Goal: Transaction & Acquisition: Book appointment/travel/reservation

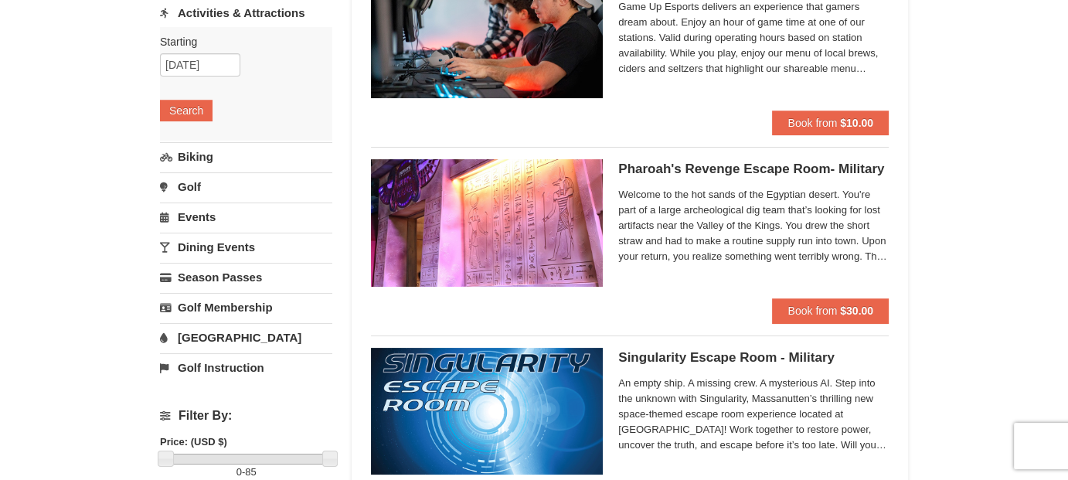
click at [257, 331] on link "[GEOGRAPHIC_DATA]" at bounding box center [246, 337] width 172 height 29
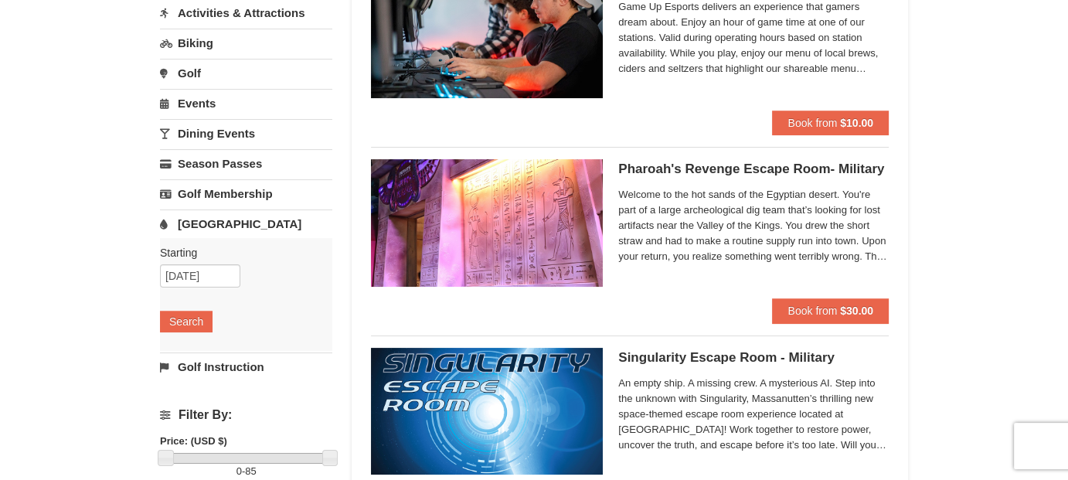
scroll to position [196, 0]
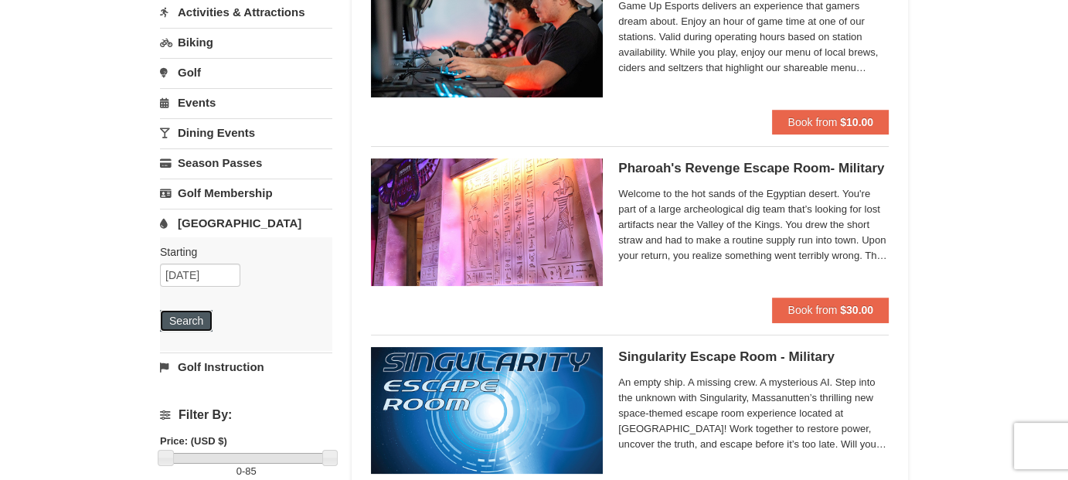
click at [188, 315] on button "Search" at bounding box center [186, 321] width 53 height 22
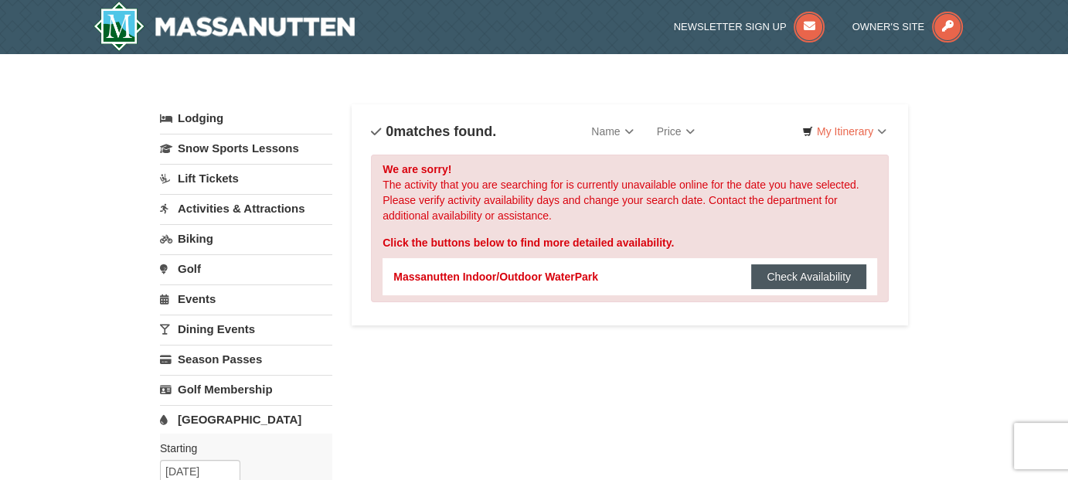
click at [855, 278] on button "Check Availability" at bounding box center [808, 276] width 115 height 25
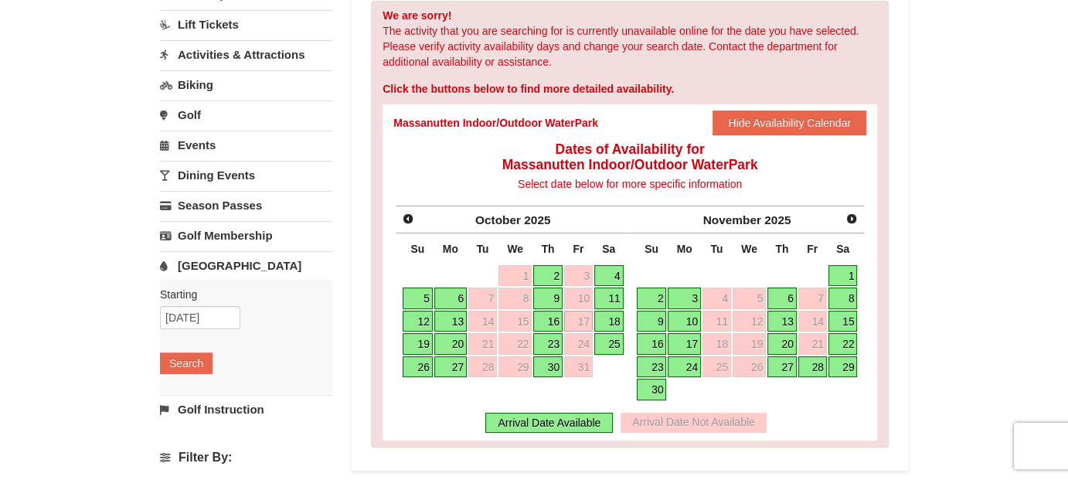
scroll to position [155, 0]
click at [620, 315] on link "18" at bounding box center [608, 321] width 29 height 22
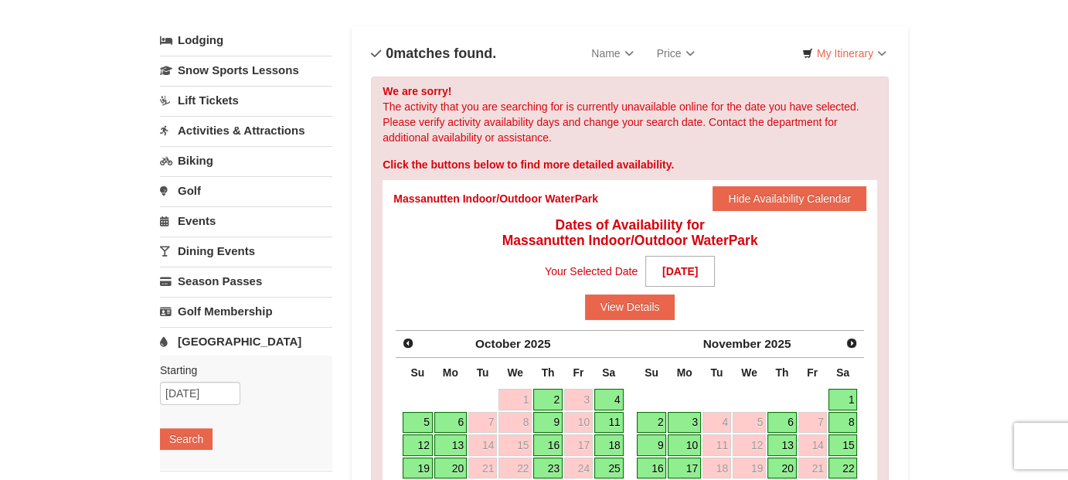
scroll to position [78, 0]
click at [639, 300] on button "View Details" at bounding box center [630, 307] width 90 height 25
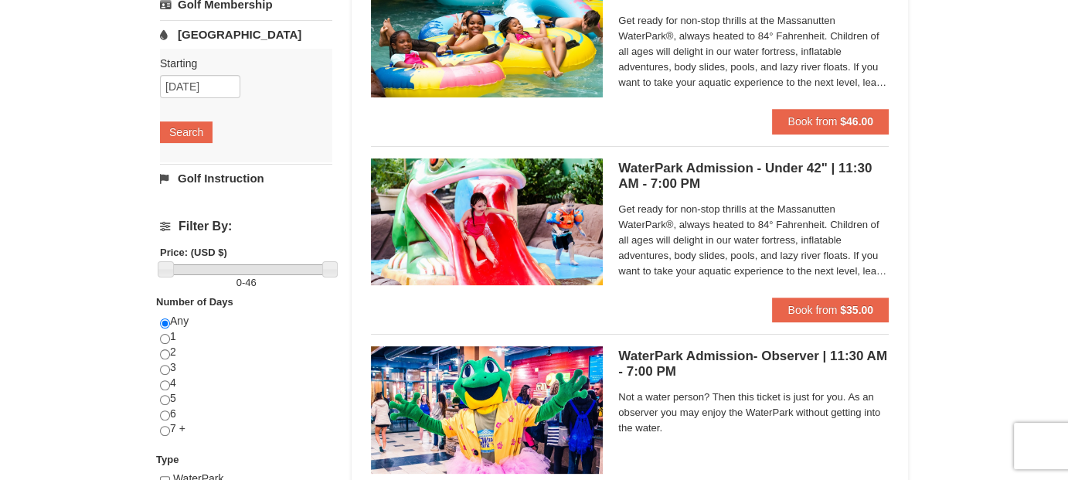
scroll to position [385, 0]
click at [843, 304] on strong "$35.00" at bounding box center [856, 310] width 33 height 12
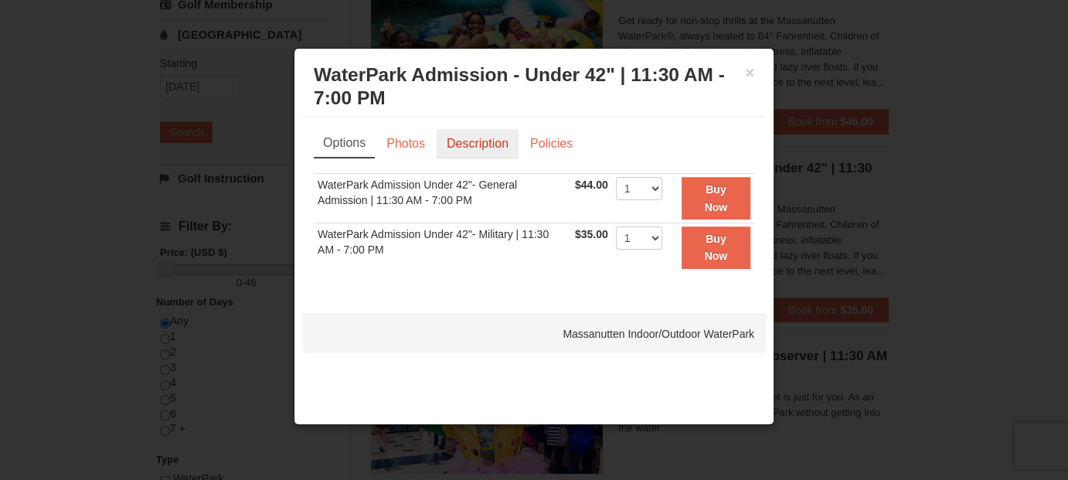
click at [485, 141] on link "Description" at bounding box center [478, 143] width 82 height 29
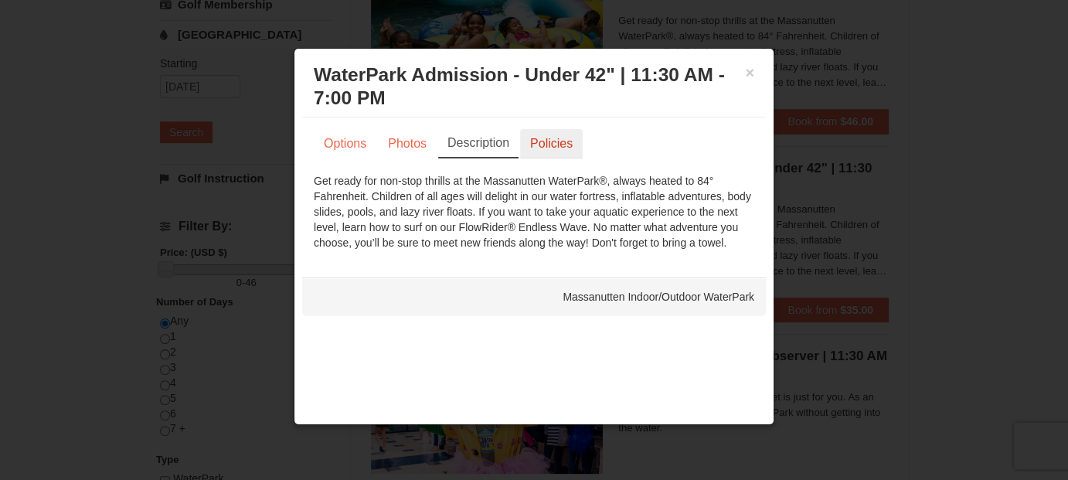
click at [557, 136] on link "Policies" at bounding box center [551, 143] width 63 height 29
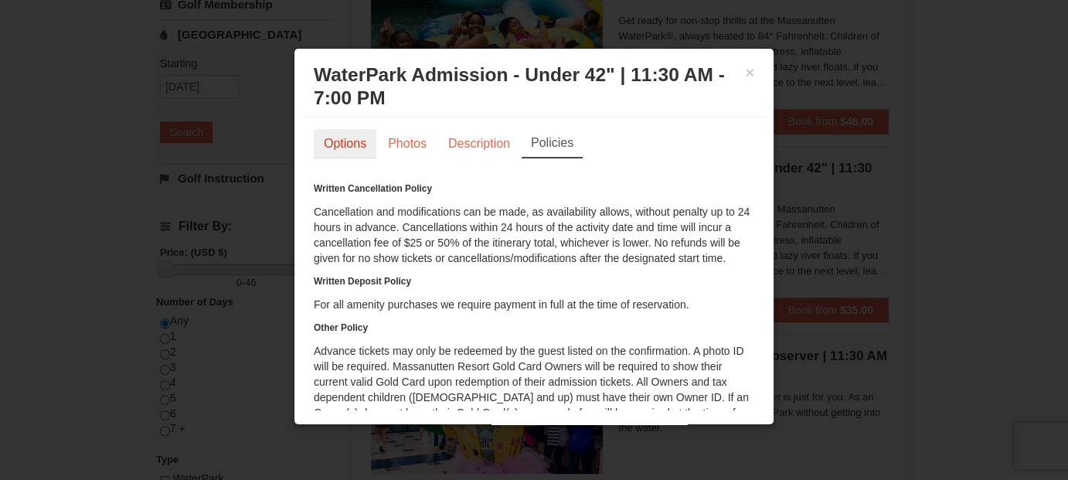
click at [354, 147] on link "Options" at bounding box center [345, 143] width 63 height 29
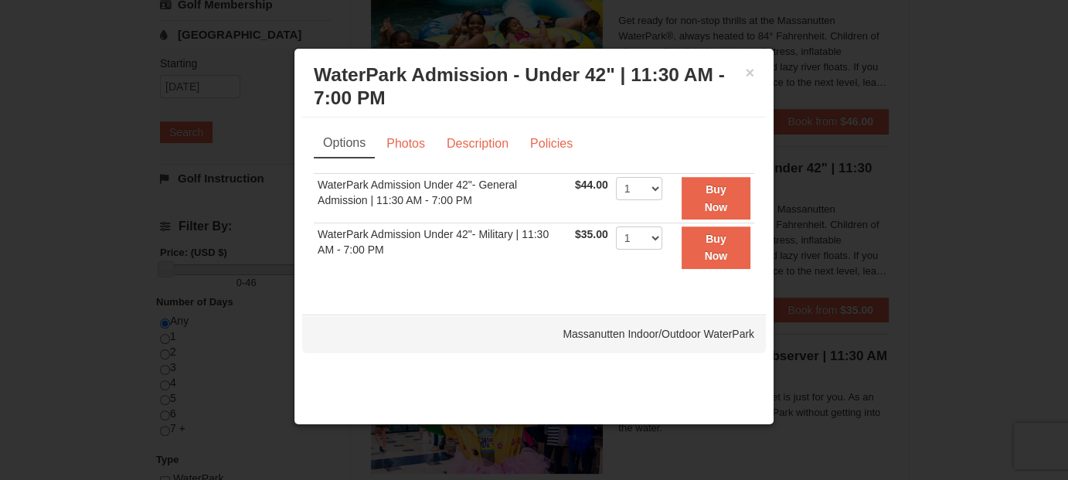
click at [715, 374] on div "× WaterPark Admission - Under 42" | 11:30 AM - 7:00 PM Massanutten Indoor/Outdo…" at bounding box center [534, 236] width 481 height 377
click at [757, 70] on div "× WaterPark Admission - Under 42" | 11:30 AM - 7:00 PM Massanutten Indoor/Outdo…" at bounding box center [534, 86] width 464 height 61
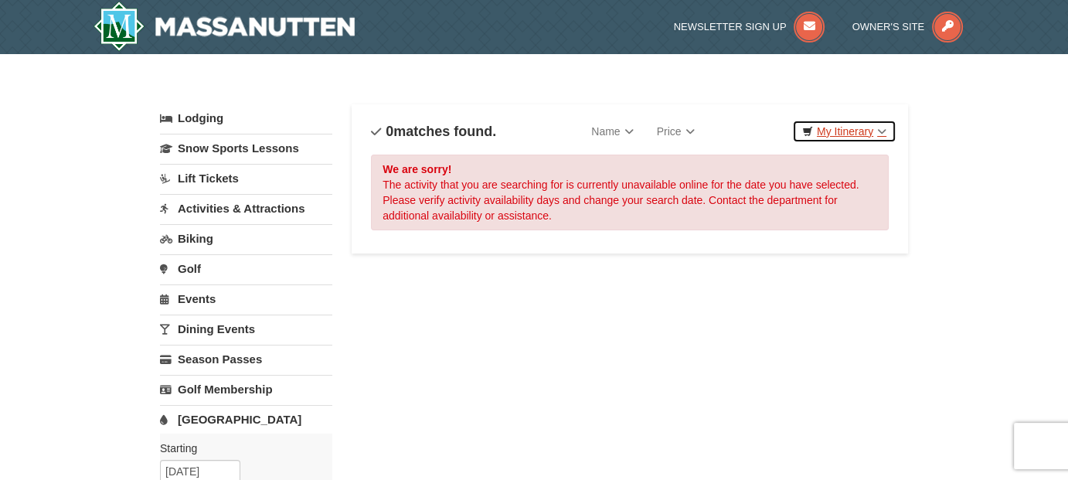
click at [889, 129] on link "My Itinerary" at bounding box center [844, 131] width 104 height 23
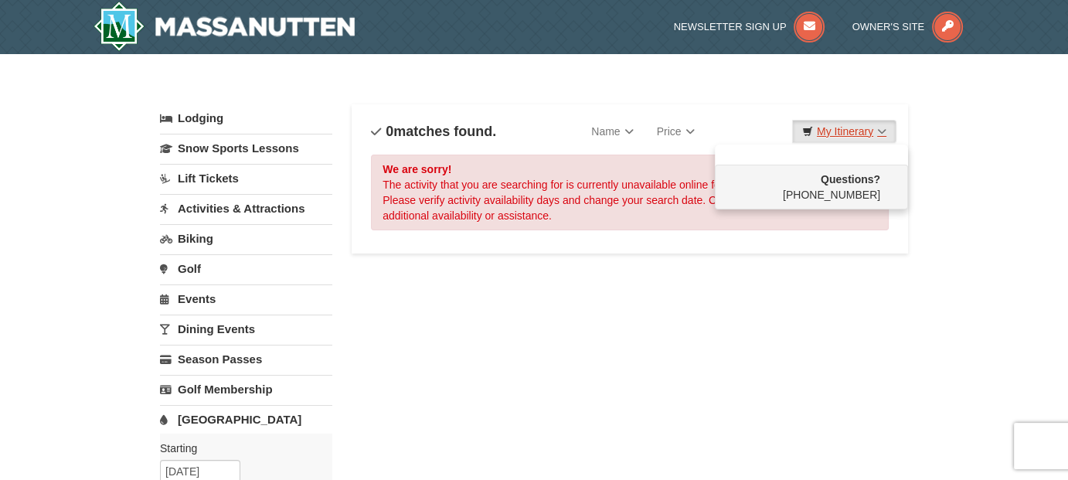
click at [792, 120] on link "My Itinerary" at bounding box center [844, 131] width 104 height 23
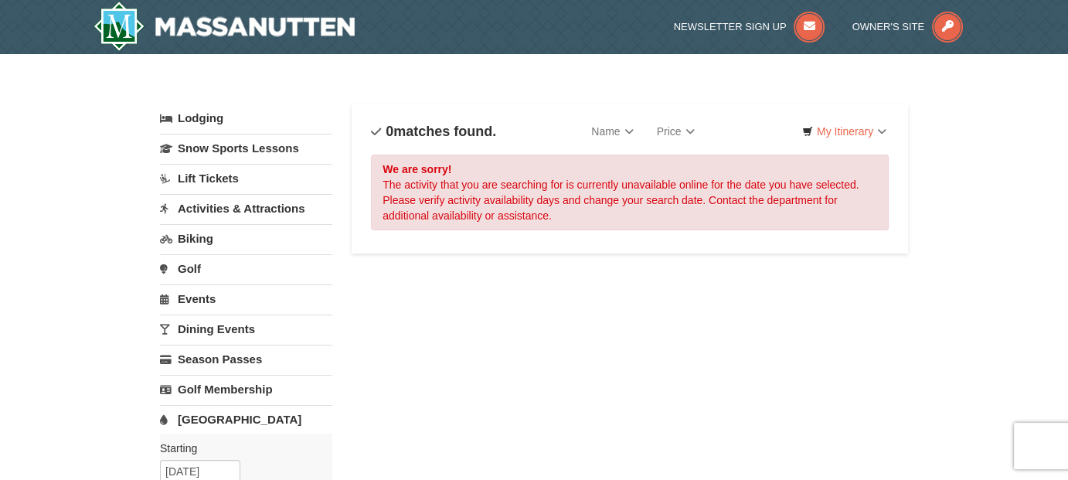
click at [229, 415] on link "[GEOGRAPHIC_DATA]" at bounding box center [246, 419] width 172 height 29
click at [228, 415] on link "[GEOGRAPHIC_DATA]" at bounding box center [246, 419] width 172 height 29
click at [243, 416] on link "[GEOGRAPHIC_DATA]" at bounding box center [246, 419] width 172 height 29
click at [976, 164] on div "× Categories List Filter My Itinerary Questions? 1-540-289-9441 Lodging Arrival…" at bounding box center [534, 437] width 1068 height 766
click at [880, 129] on link "My Itinerary" at bounding box center [844, 131] width 104 height 23
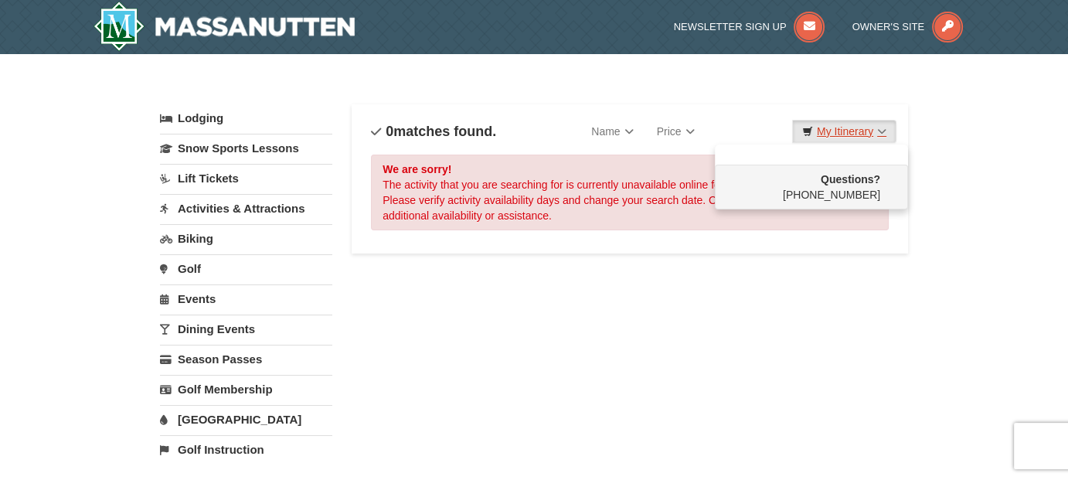
click at [847, 135] on link "My Itinerary" at bounding box center [844, 131] width 104 height 23
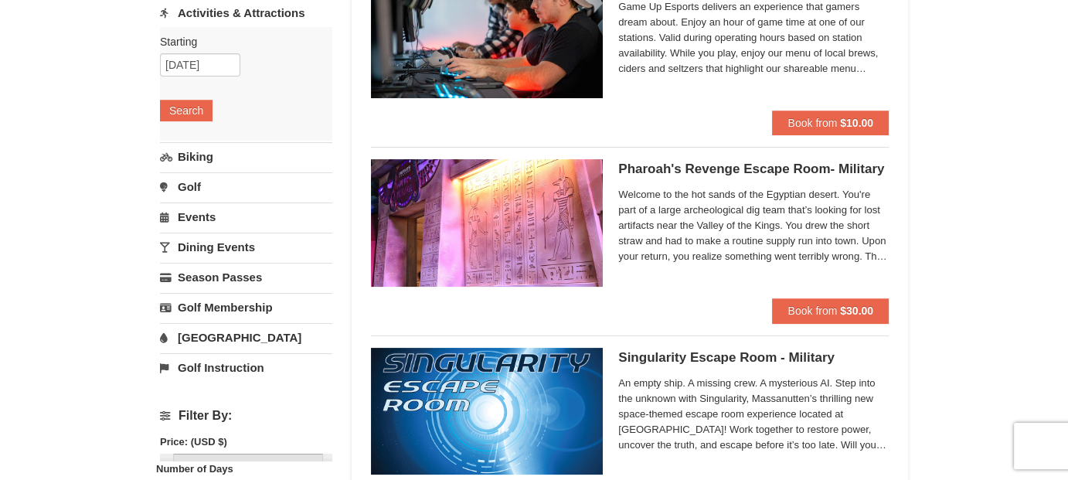
scroll to position [196, 0]
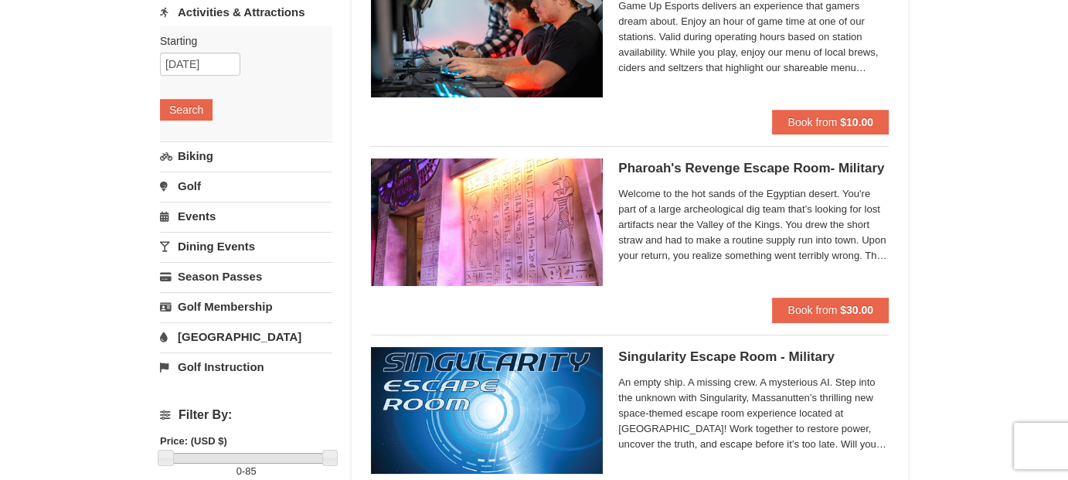
click at [227, 327] on link "[GEOGRAPHIC_DATA]" at bounding box center [246, 336] width 172 height 29
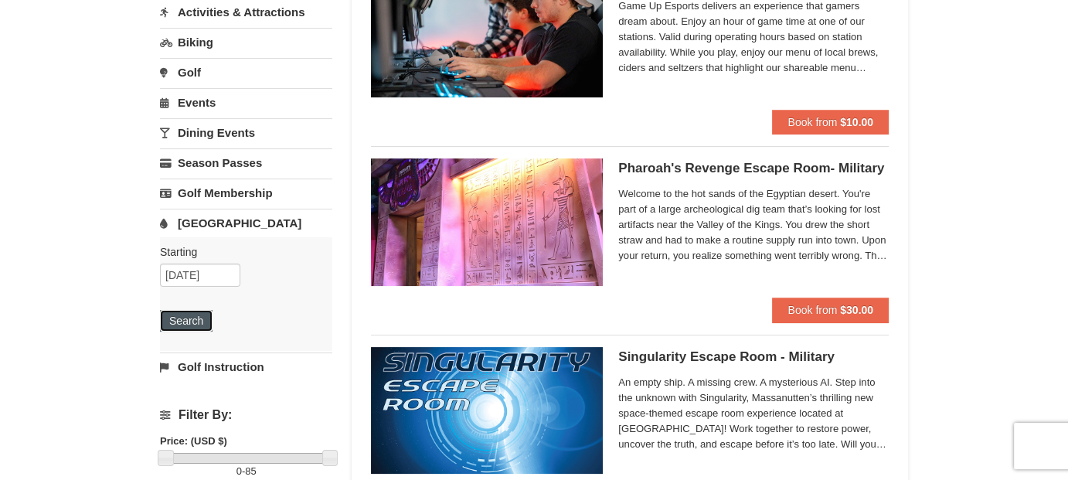
click at [192, 315] on button "Search" at bounding box center [186, 321] width 53 height 22
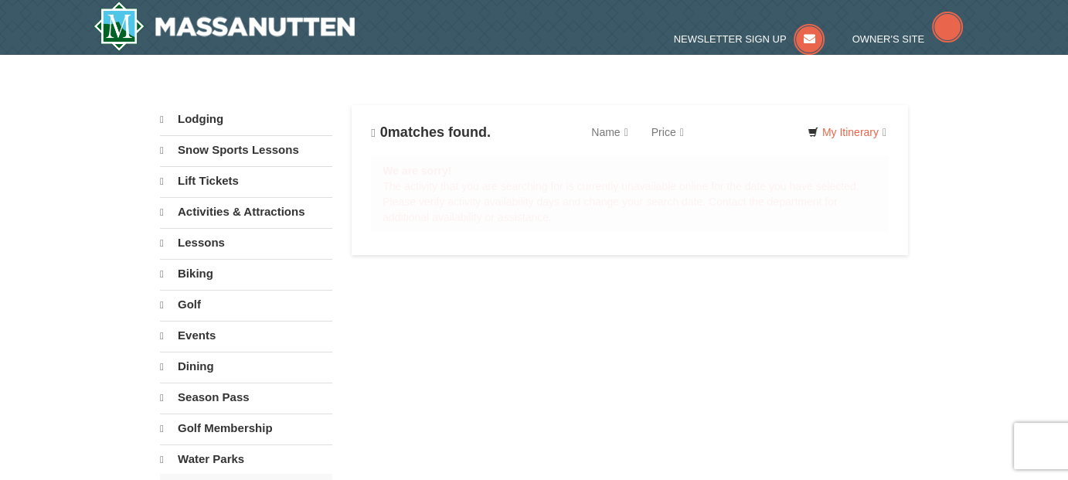
select select "9"
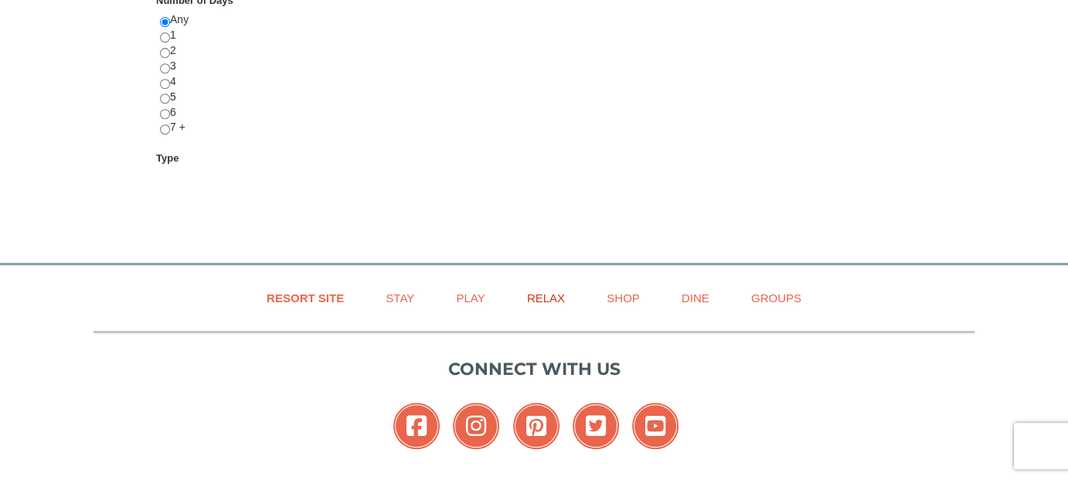
scroll to position [686, 0]
click at [538, 293] on link "Relax" at bounding box center [546, 298] width 77 height 35
click at [468, 296] on link "Play" at bounding box center [470, 298] width 67 height 35
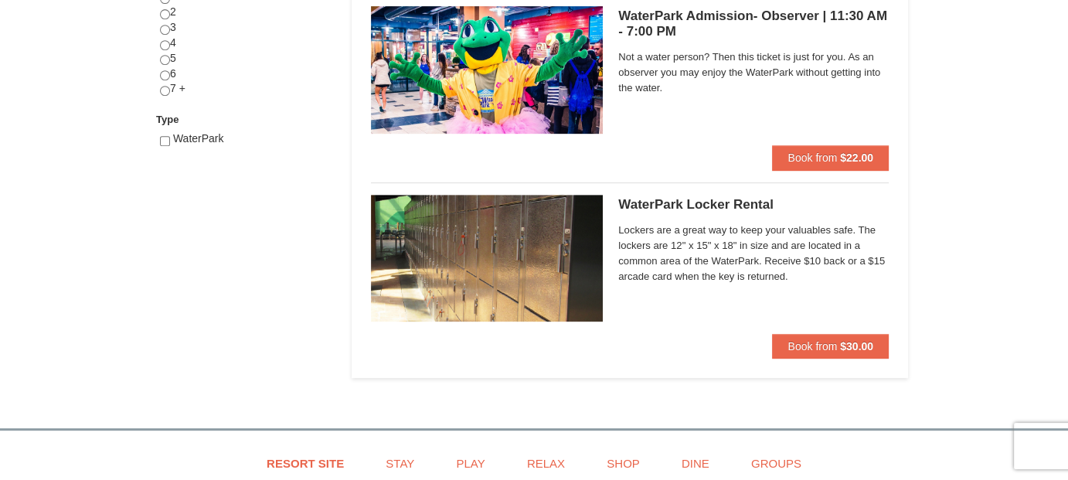
scroll to position [725, 0]
click at [829, 159] on span "Book from" at bounding box center [812, 158] width 49 height 12
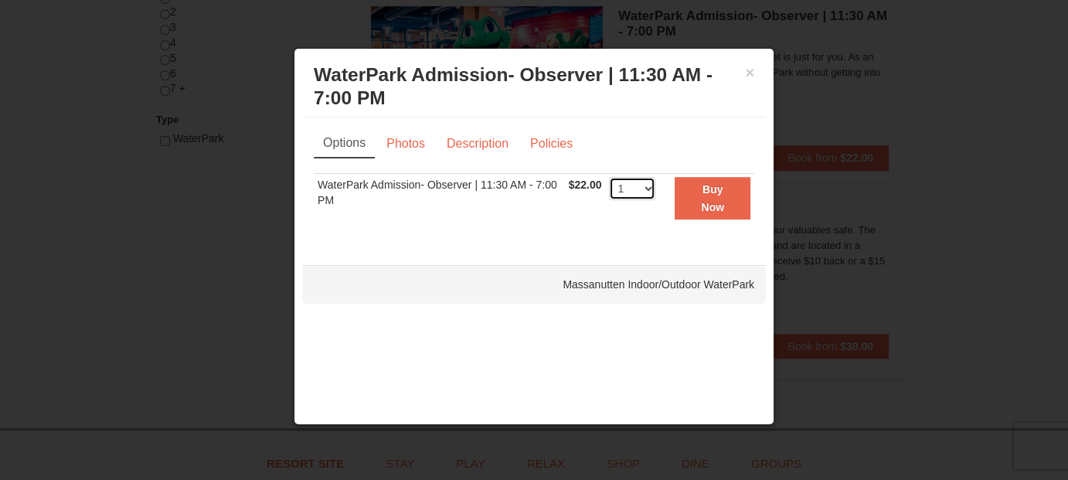
click at [647, 185] on select "1 2 3 4 5 6 7 8 9 10 11 12 13 14 15 16 17 18 19 20 21 22 23 24 25 26 27 28 29 3…" at bounding box center [632, 188] width 46 height 23
select select "2"
click at [609, 177] on select "1 2 3 4 5 6 7 8 9 10 11 12 13 14 15 16 17 18 19 20 21 22 23 24 25 26 27 28 29 3…" at bounding box center [632, 188] width 46 height 23
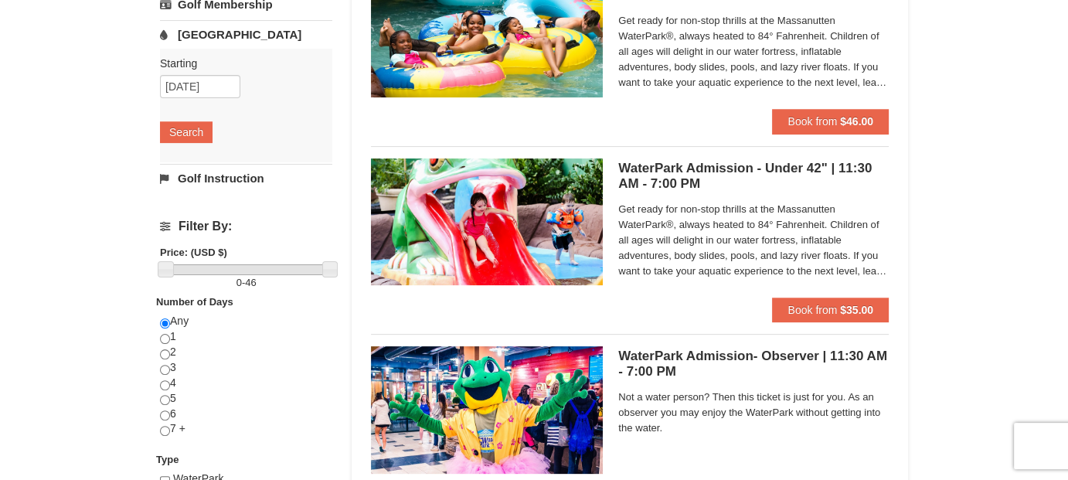
scroll to position [385, 0]
click at [788, 314] on span "Book from" at bounding box center [812, 310] width 49 height 12
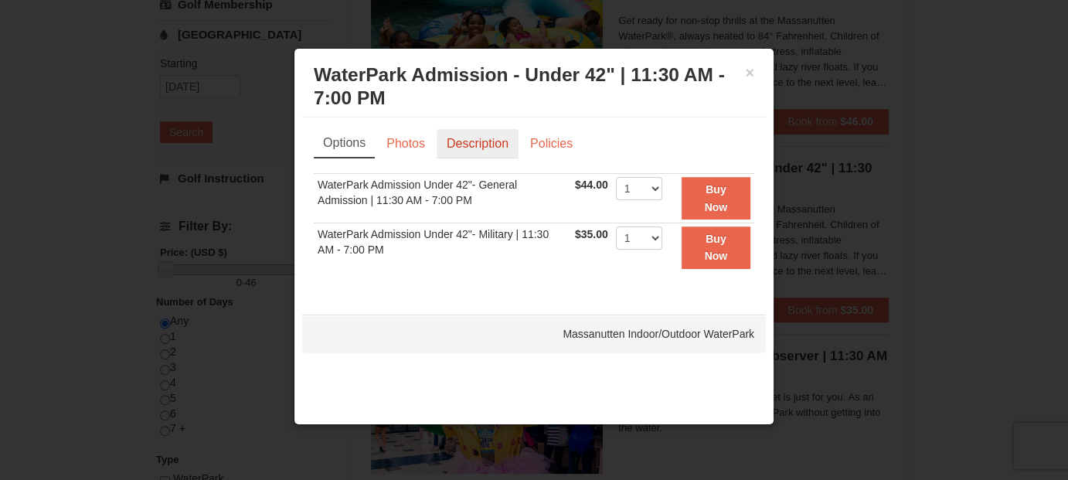
click at [486, 142] on link "Description" at bounding box center [478, 143] width 82 height 29
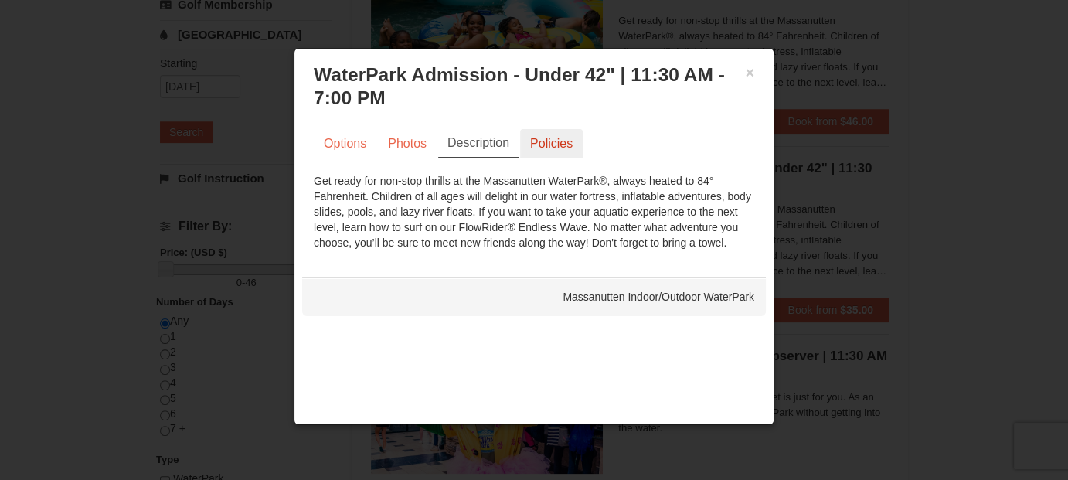
click at [566, 140] on link "Policies" at bounding box center [551, 143] width 63 height 29
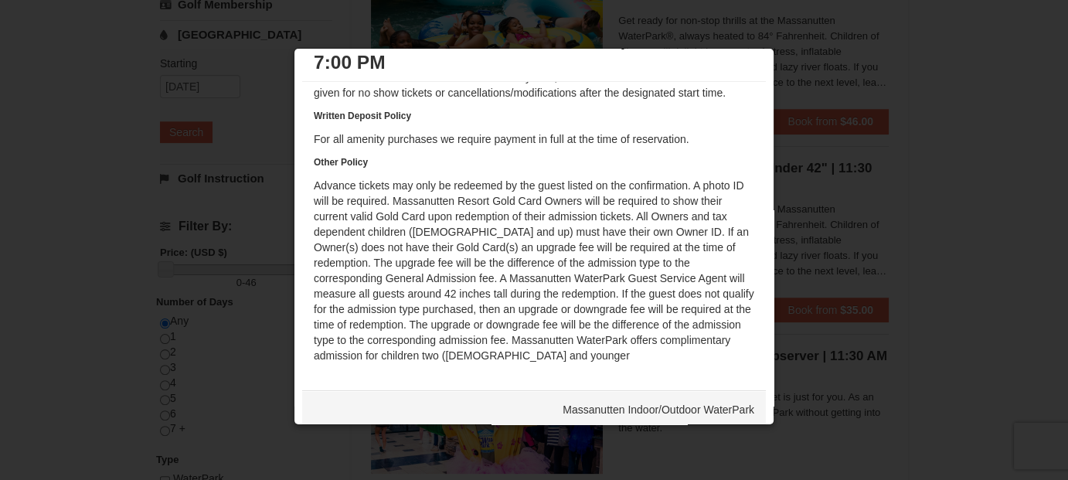
scroll to position [47, 0]
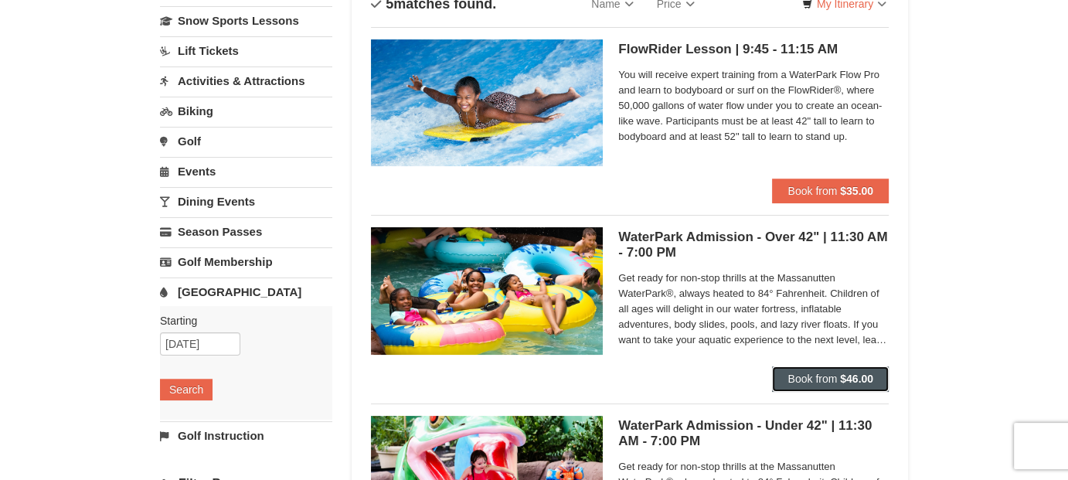
click at [857, 380] on strong "$46.00" at bounding box center [856, 379] width 33 height 12
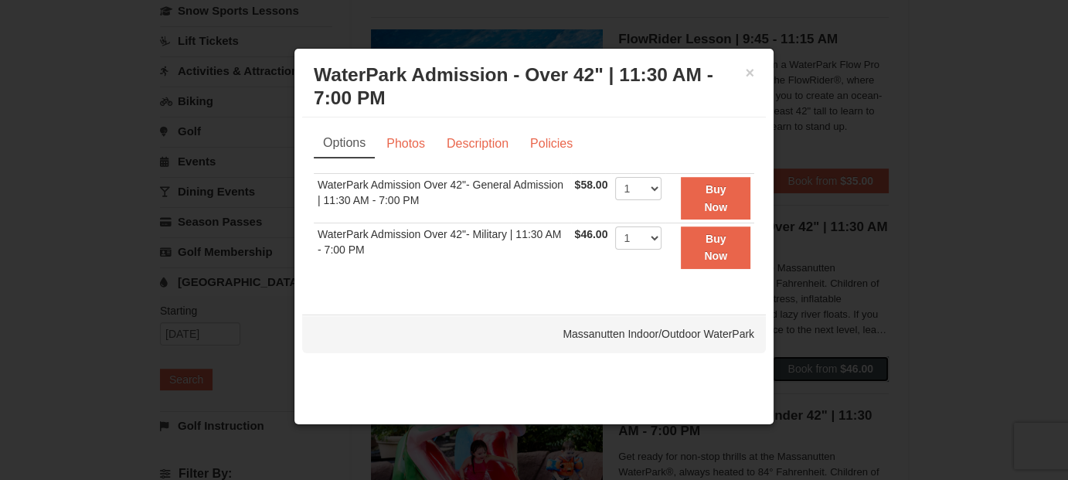
scroll to position [138, 0]
click at [746, 66] on button "×" at bounding box center [749, 72] width 9 height 15
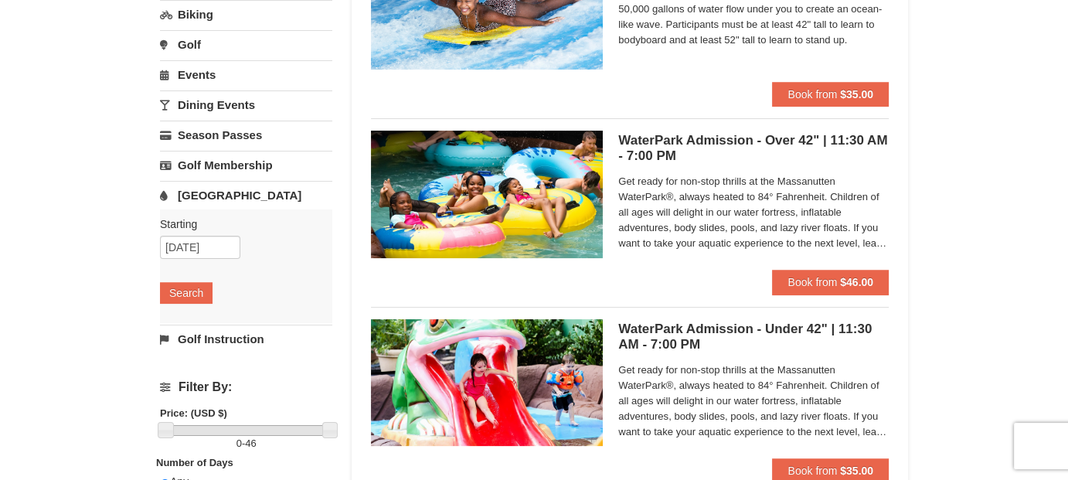
scroll to position [225, 0]
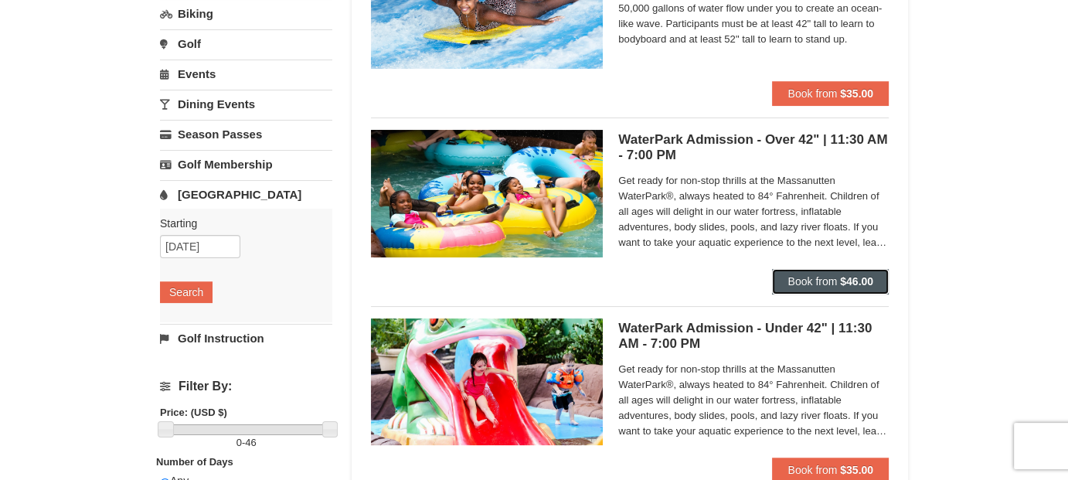
click at [802, 281] on span "Book from" at bounding box center [812, 281] width 49 height 12
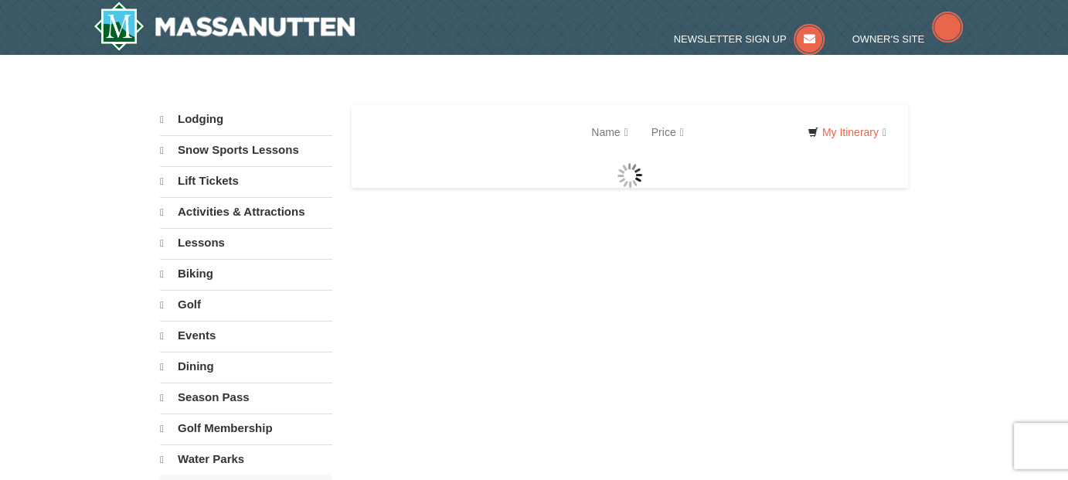
select select "9"
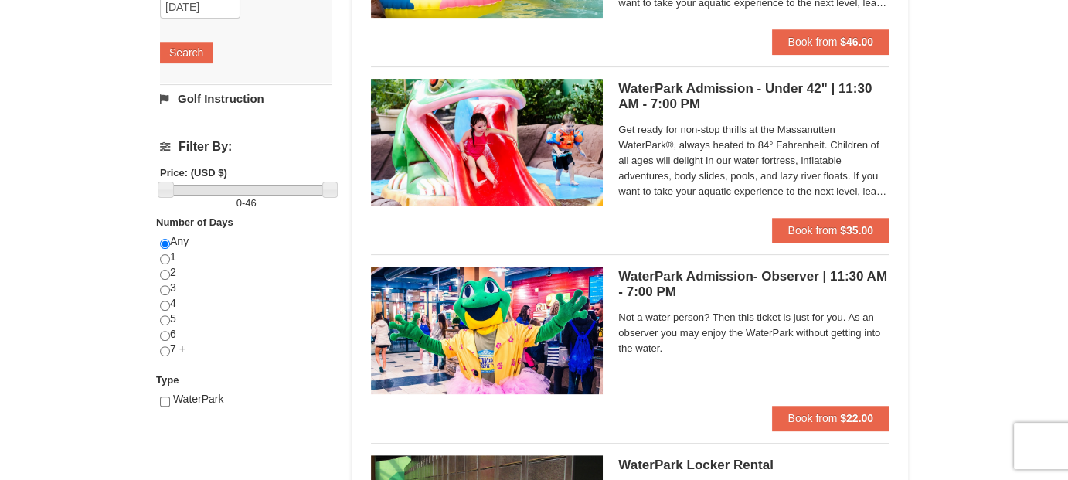
scroll to position [464, 0]
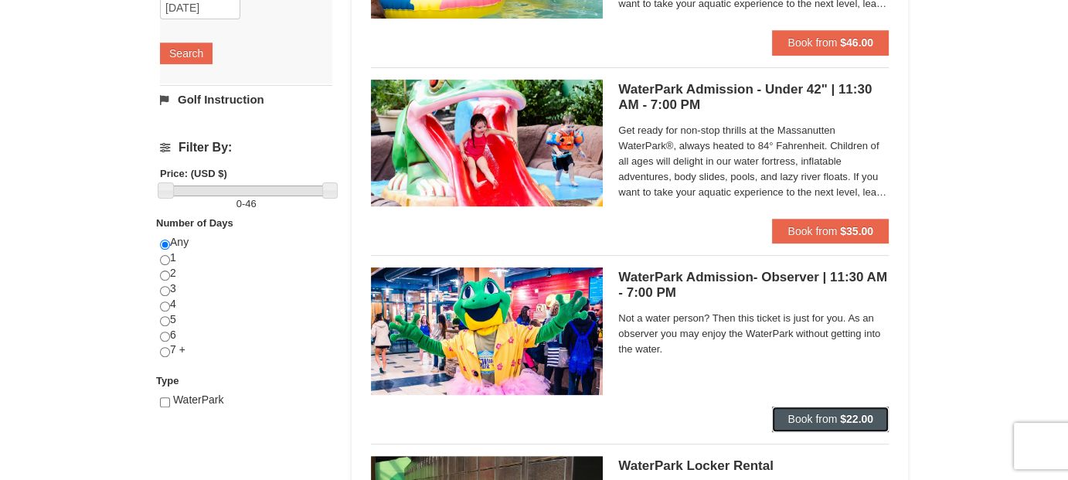
click at [814, 409] on button "Book from $22.00" at bounding box center [830, 419] width 117 height 25
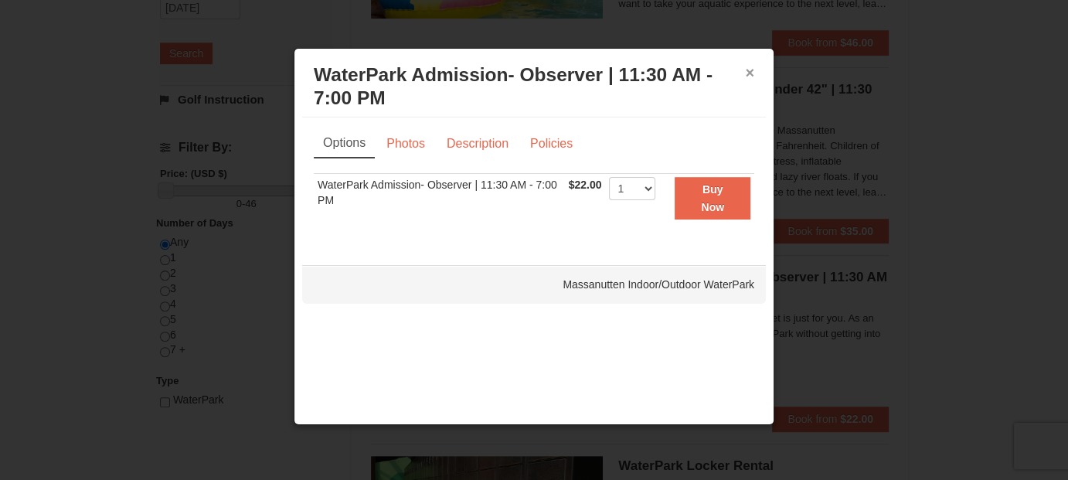
click at [751, 69] on button "×" at bounding box center [749, 72] width 9 height 15
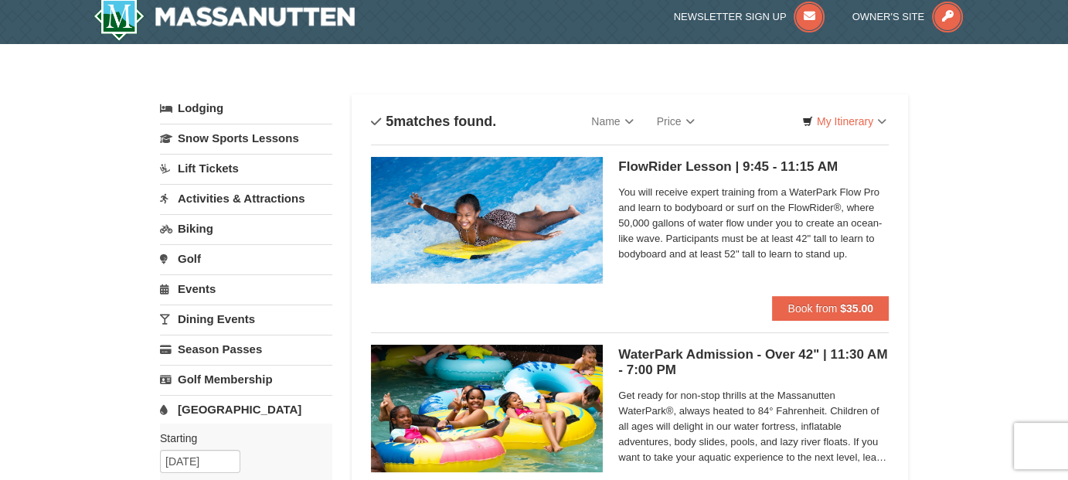
scroll to position [0, 0]
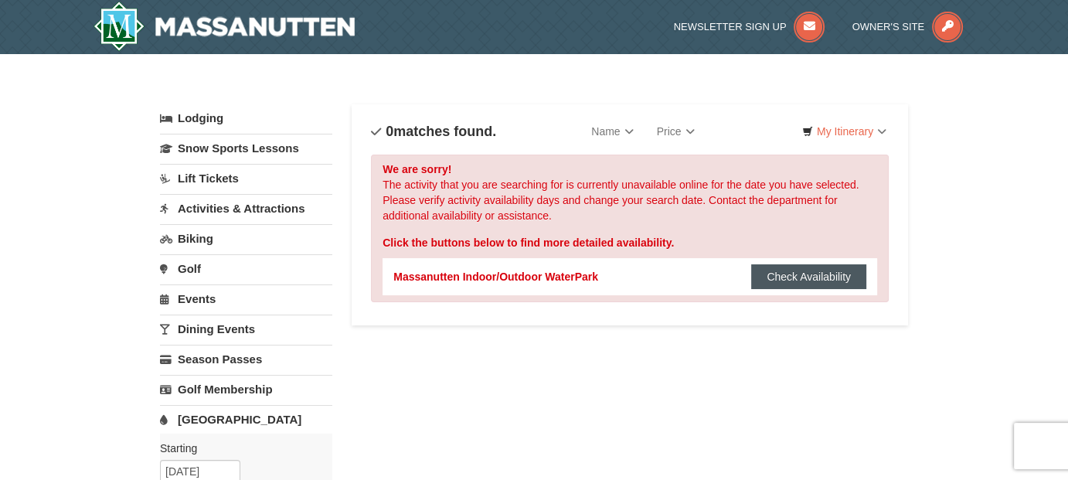
click at [809, 277] on button "Check Availability" at bounding box center [808, 276] width 115 height 25
